Goal: Book appointment/travel/reservation

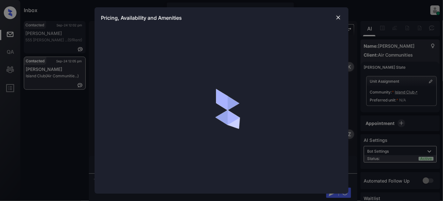
scroll to position [603, 0]
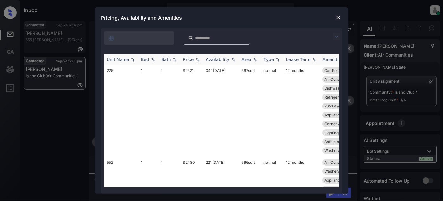
click at [194, 59] on div "Price" at bounding box center [188, 58] width 11 height 5
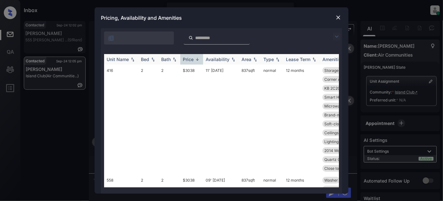
click at [194, 59] on div "Price" at bounding box center [188, 58] width 11 height 5
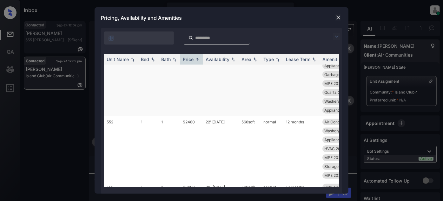
scroll to position [57, 0]
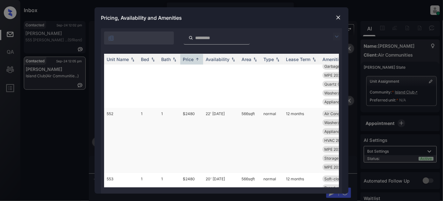
click at [208, 115] on td "22' Sep 25" at bounding box center [221, 140] width 36 height 65
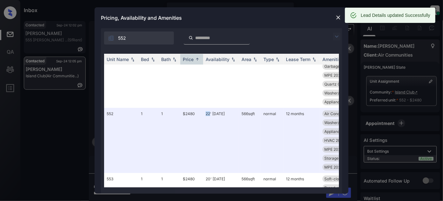
click at [340, 17] on img at bounding box center [338, 17] width 6 height 6
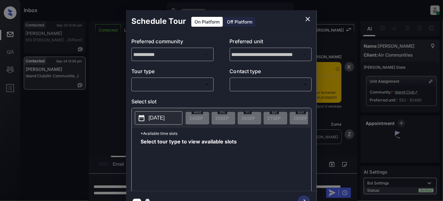
scroll to position [603, 0]
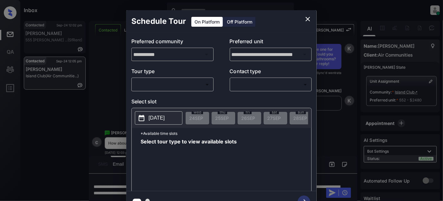
click at [170, 83] on body "Inbox Juan Carlos Manantan Online Set yourself offline Set yourself on break Pr…" at bounding box center [221, 100] width 443 height 201
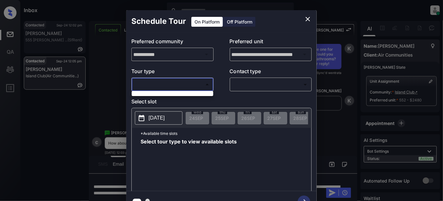
click at [195, 79] on div at bounding box center [221, 100] width 443 height 201
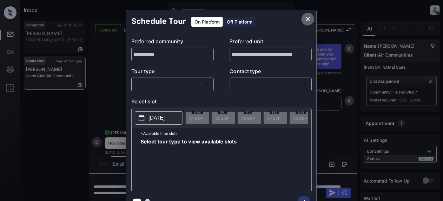
click at [308, 16] on icon "close" at bounding box center [308, 19] width 8 height 8
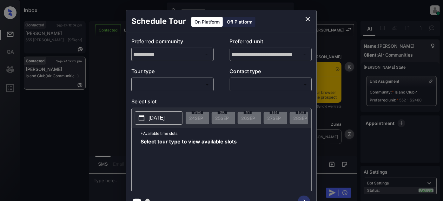
scroll to position [875, 0]
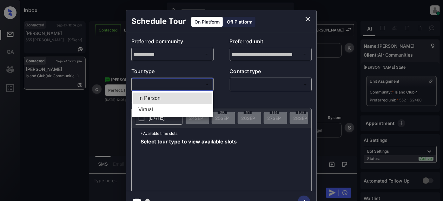
click at [180, 81] on body "Inbox Juan Carlos Manantan Online Set yourself offline Set yourself on break Pr…" at bounding box center [221, 100] width 443 height 201
click at [158, 96] on li "In Person" at bounding box center [172, 97] width 78 height 11
type input "********"
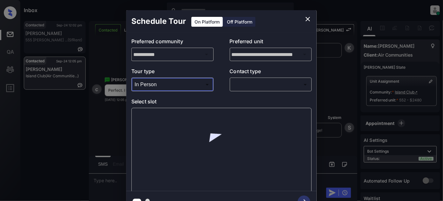
click at [260, 80] on body "Inbox Juan Carlos Manantan Online Set yourself offline Set yourself on break Pr…" at bounding box center [221, 100] width 443 height 201
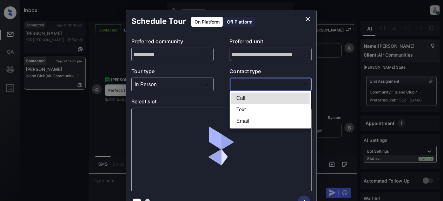
click at [242, 110] on li "Text" at bounding box center [270, 109] width 78 height 11
type input "****"
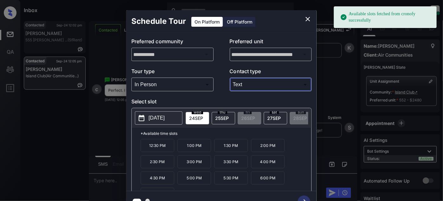
click at [280, 112] on div "sat 27 SEP" at bounding box center [275, 118] width 23 height 12
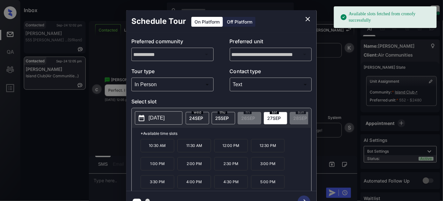
click at [157, 146] on p "10:30 AM" at bounding box center [158, 145] width 34 height 13
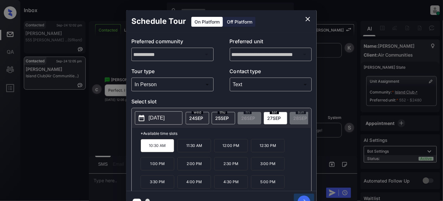
click at [305, 196] on icon "button" at bounding box center [304, 201] width 13 height 13
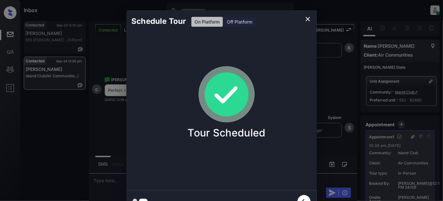
click at [304, 21] on icon "close" at bounding box center [308, 19] width 8 height 8
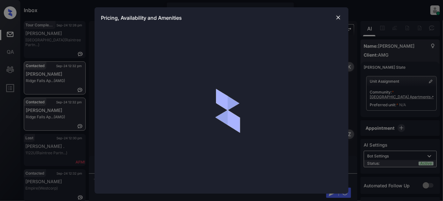
scroll to position [1484, 0]
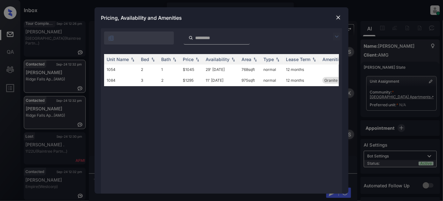
click at [341, 13] on div "Pricing, Availability and Amenities" at bounding box center [222, 17] width 254 height 21
click at [339, 14] on img at bounding box center [338, 17] width 6 height 6
